Goal: Navigation & Orientation: Find specific page/section

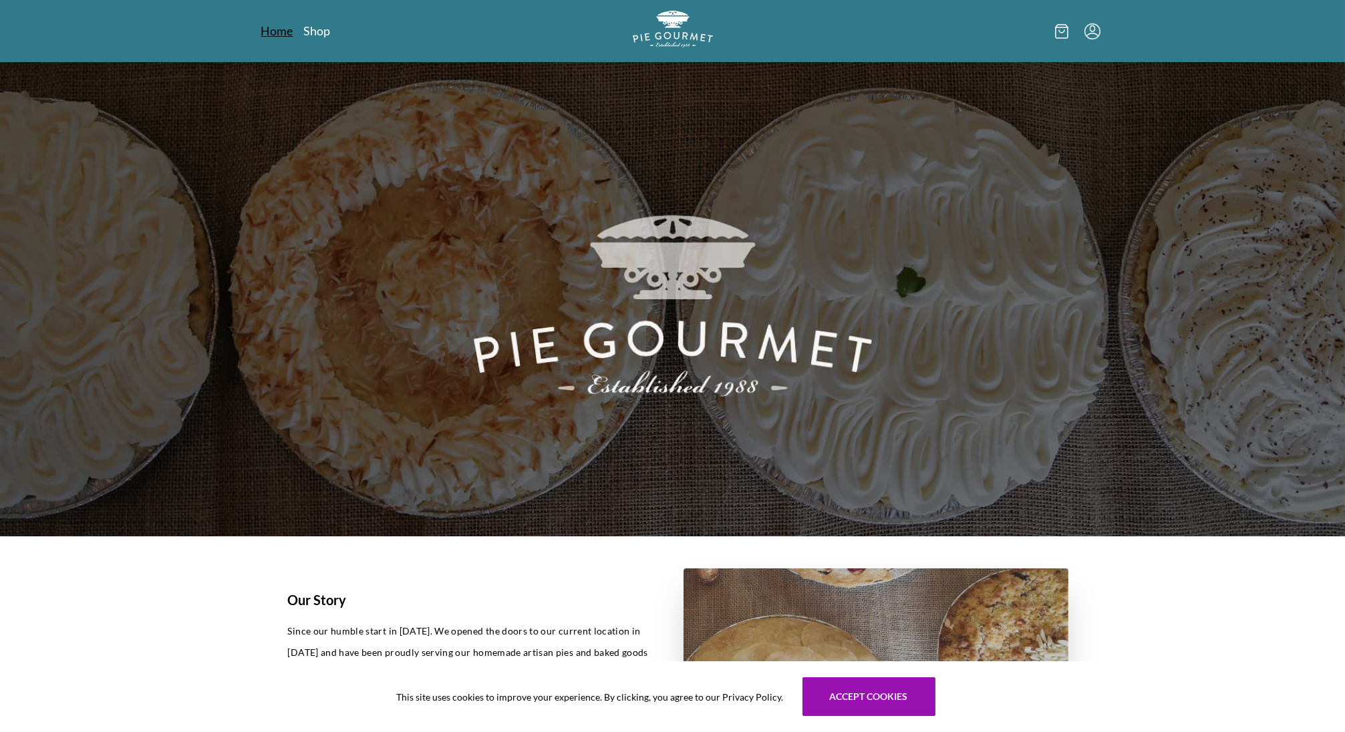
click at [276, 31] on link "Home" at bounding box center [277, 31] width 32 height 16
click at [321, 27] on link "Shop" at bounding box center [317, 31] width 27 height 16
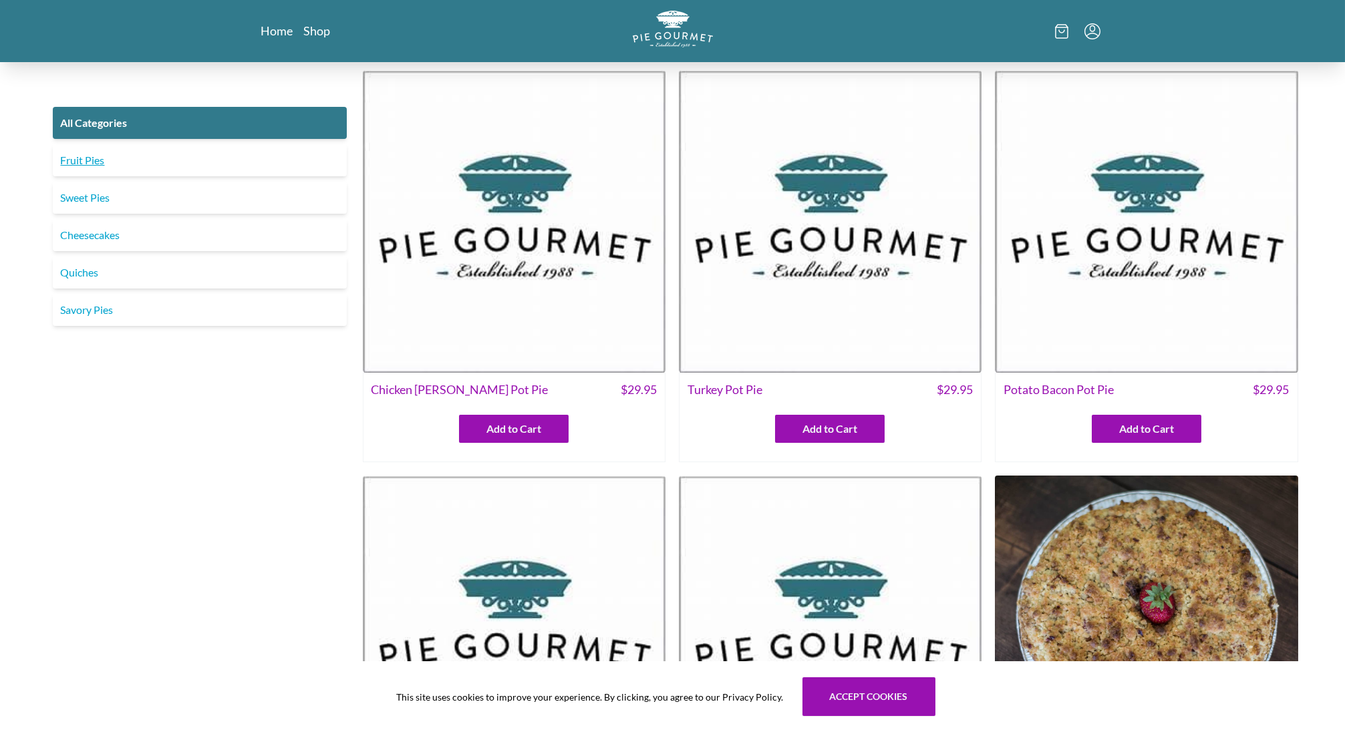
click at [106, 168] on link "Fruit Pies" at bounding box center [200, 160] width 294 height 32
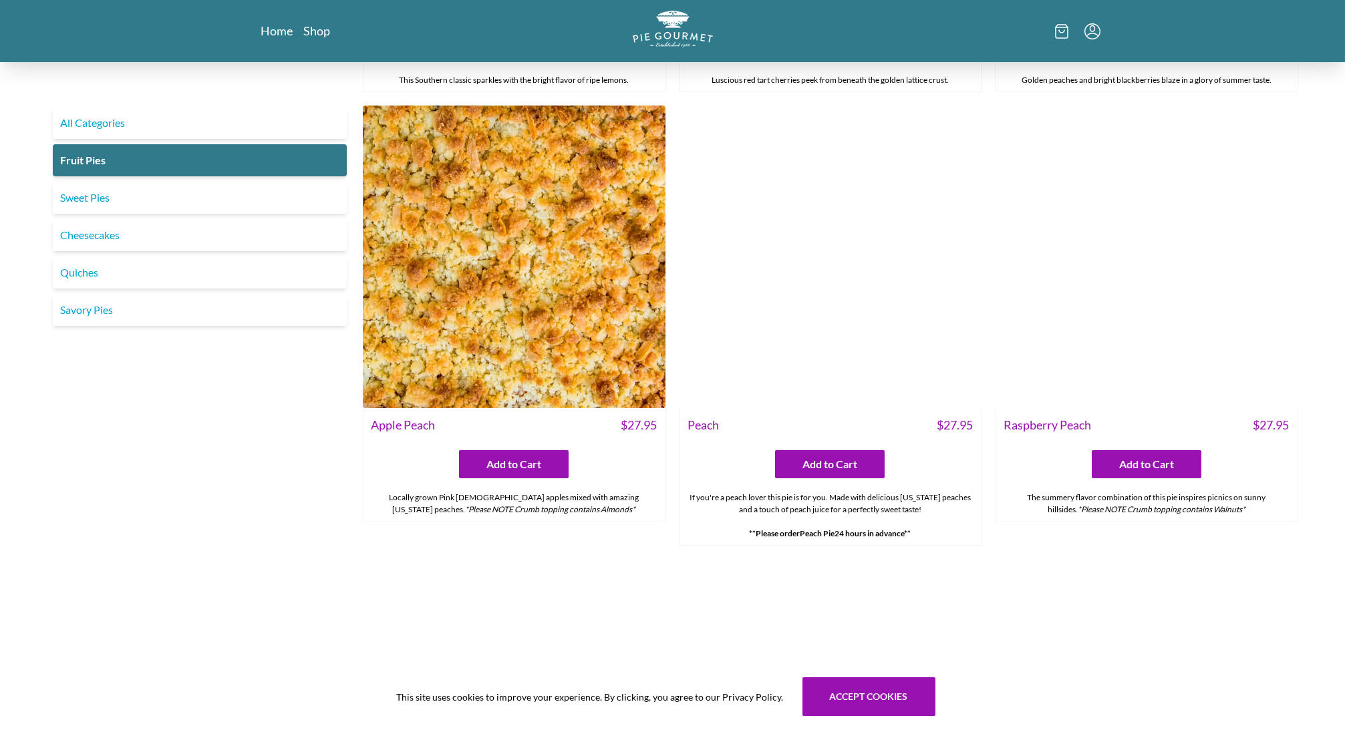
scroll to position [870, 0]
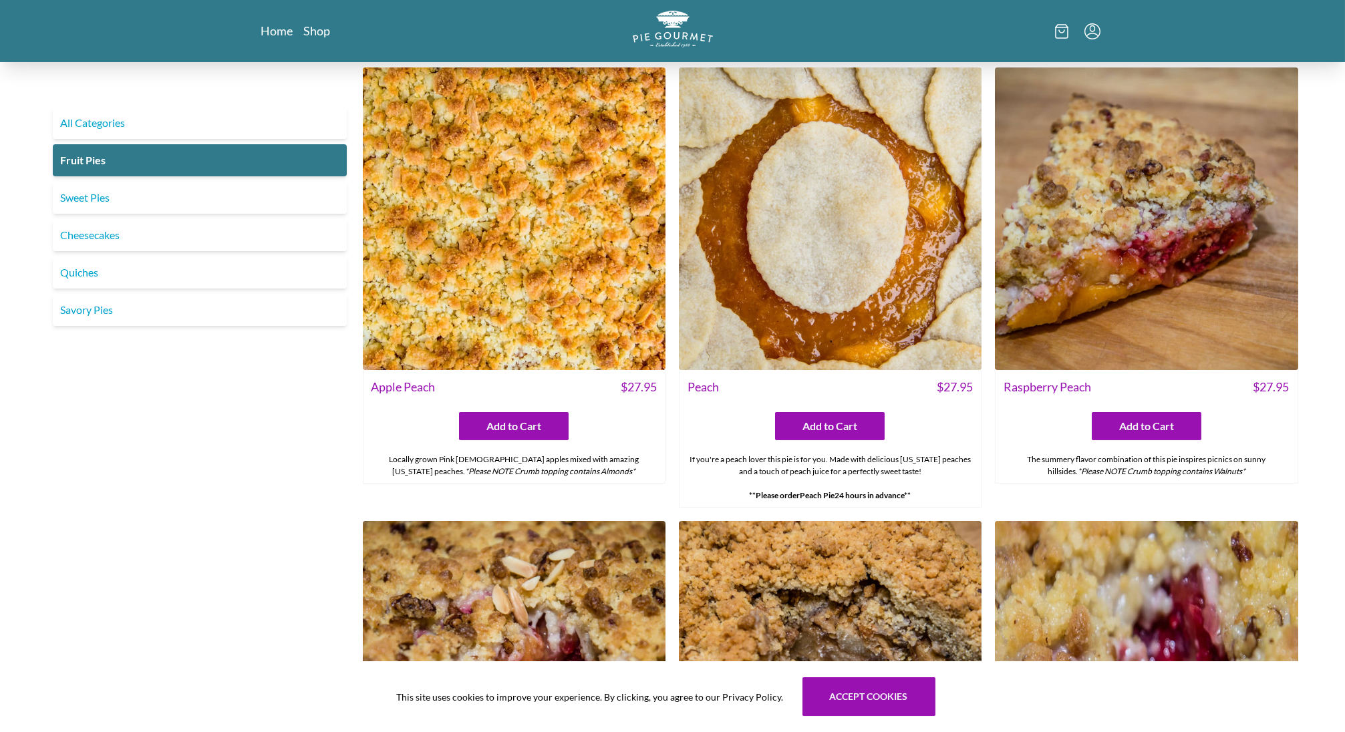
click at [868, 266] on img at bounding box center [830, 218] width 303 height 303
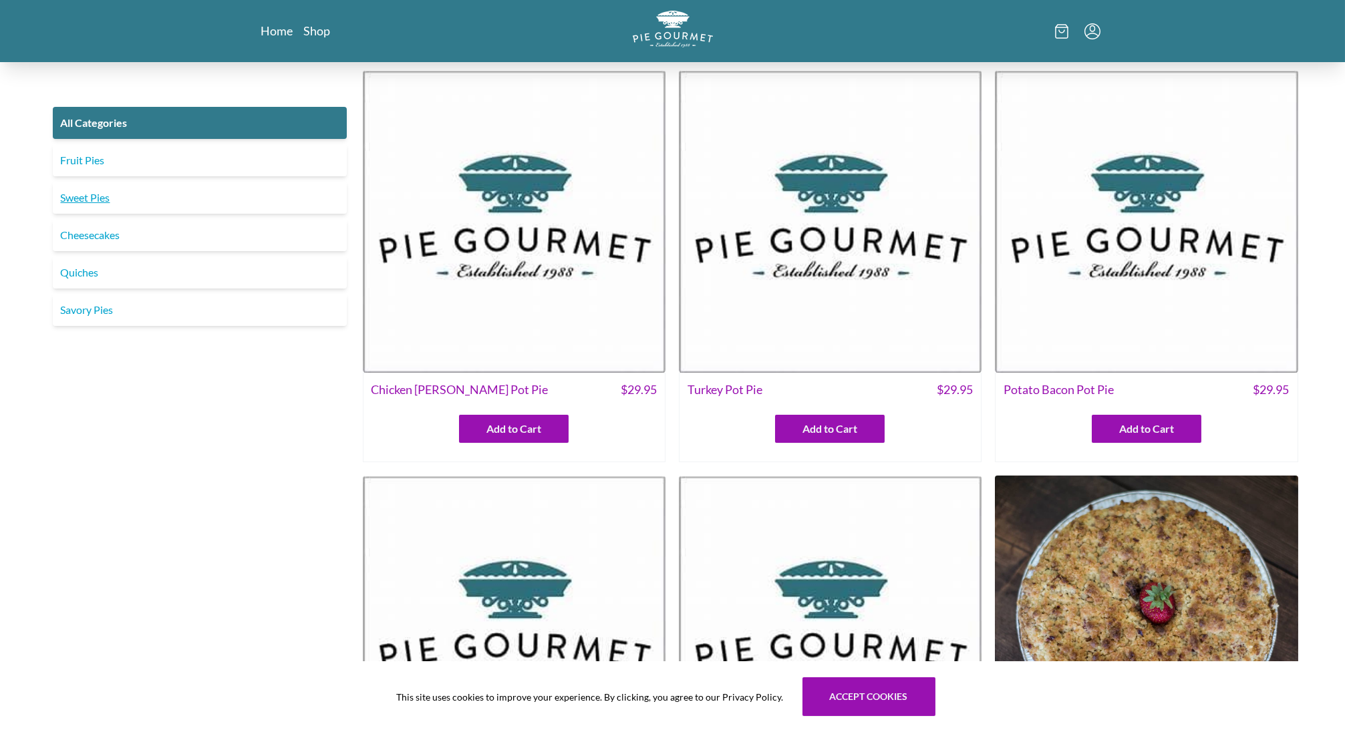
click at [105, 204] on link "Sweet Pies" at bounding box center [200, 198] width 294 height 32
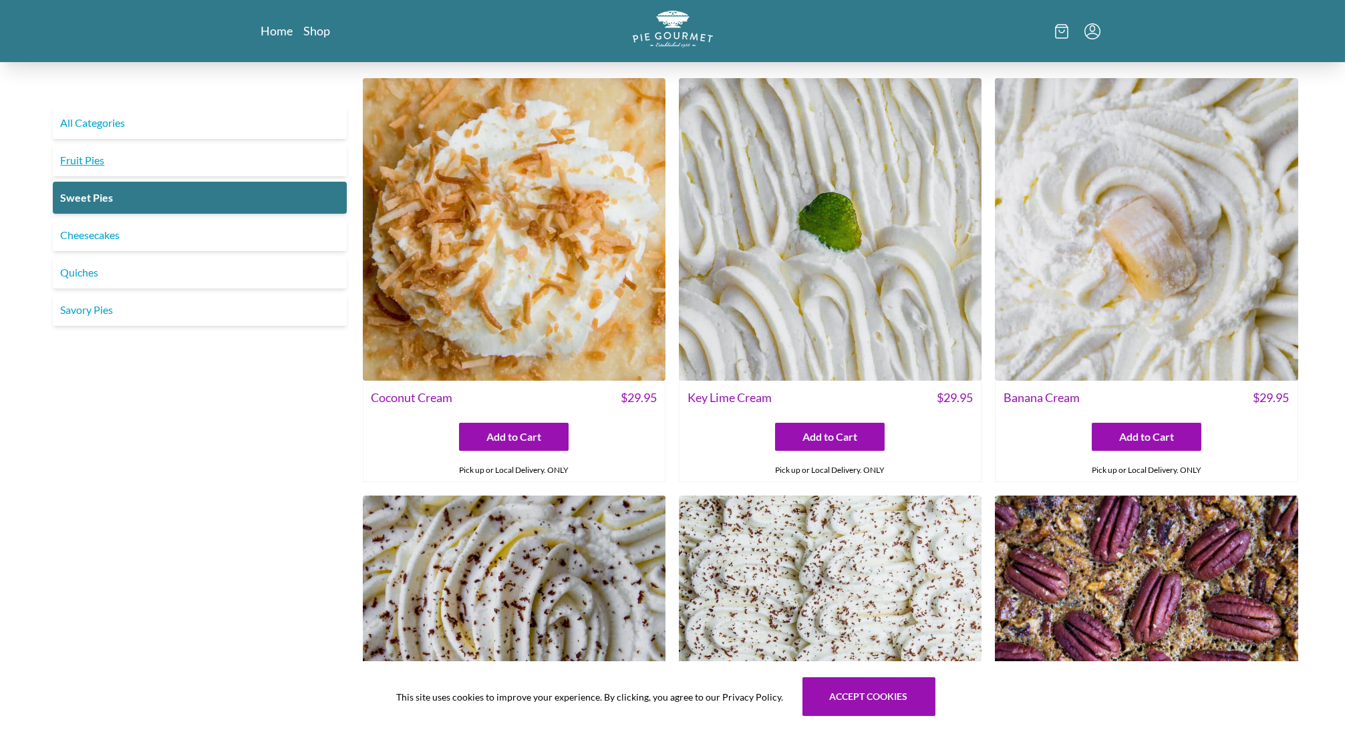
click at [92, 159] on link "Fruit Pies" at bounding box center [200, 160] width 294 height 32
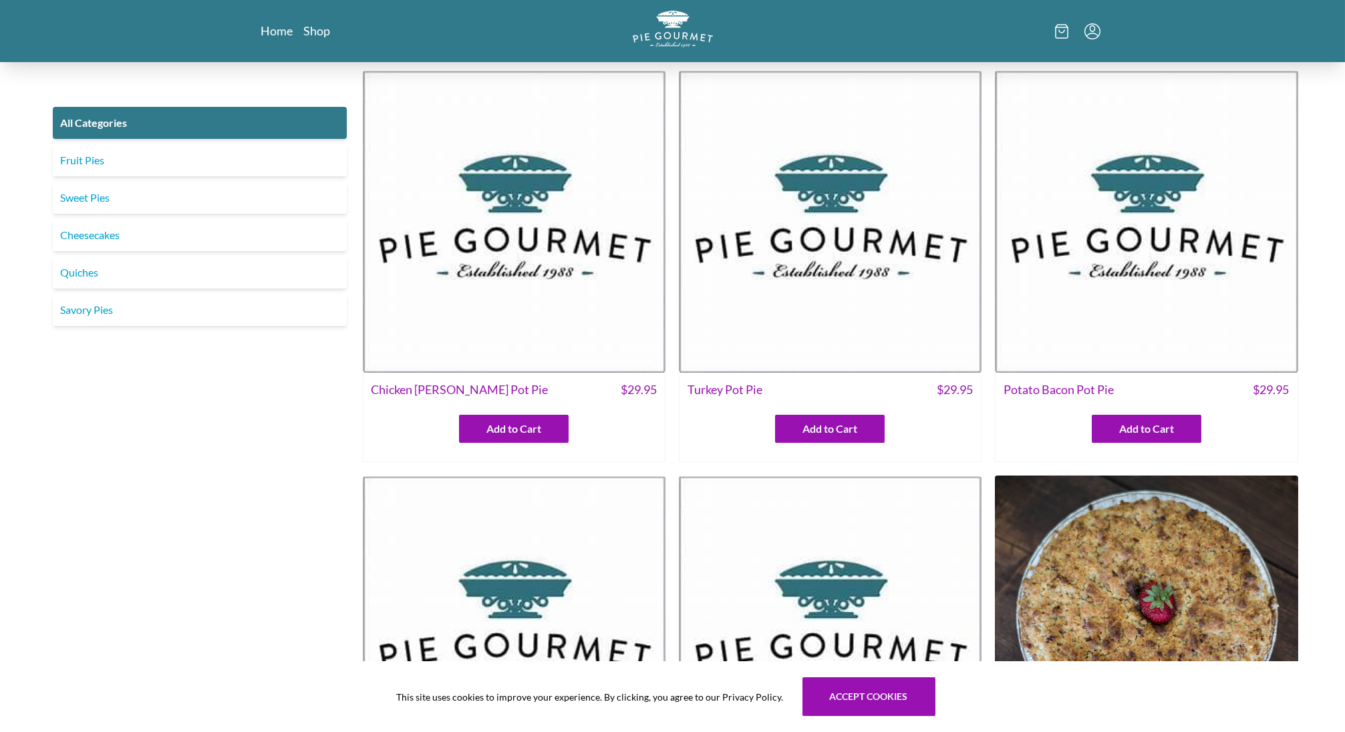
click at [1221, 0] on div "Home Shop" at bounding box center [672, 31] width 1283 height 62
